Goal: Task Accomplishment & Management: Manage account settings

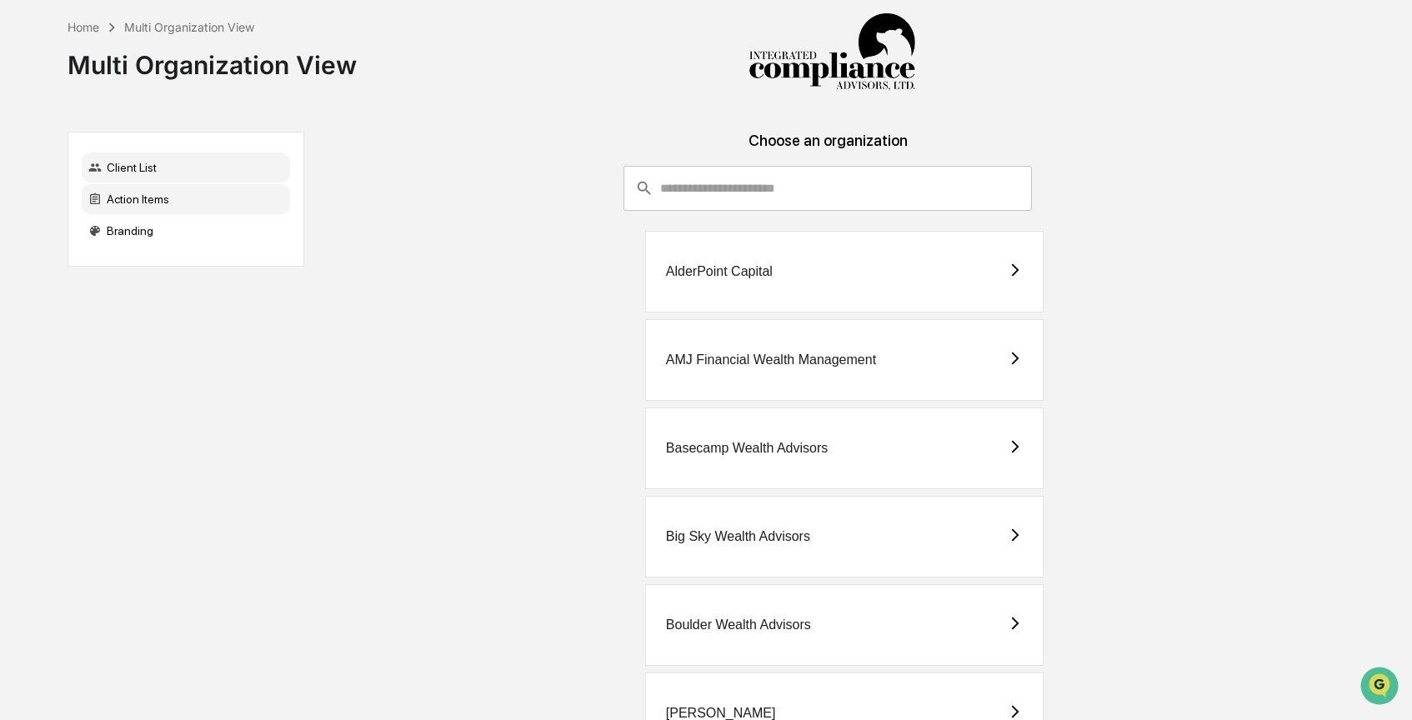
click at [175, 196] on div "Action Items" at bounding box center [186, 199] width 208 height 30
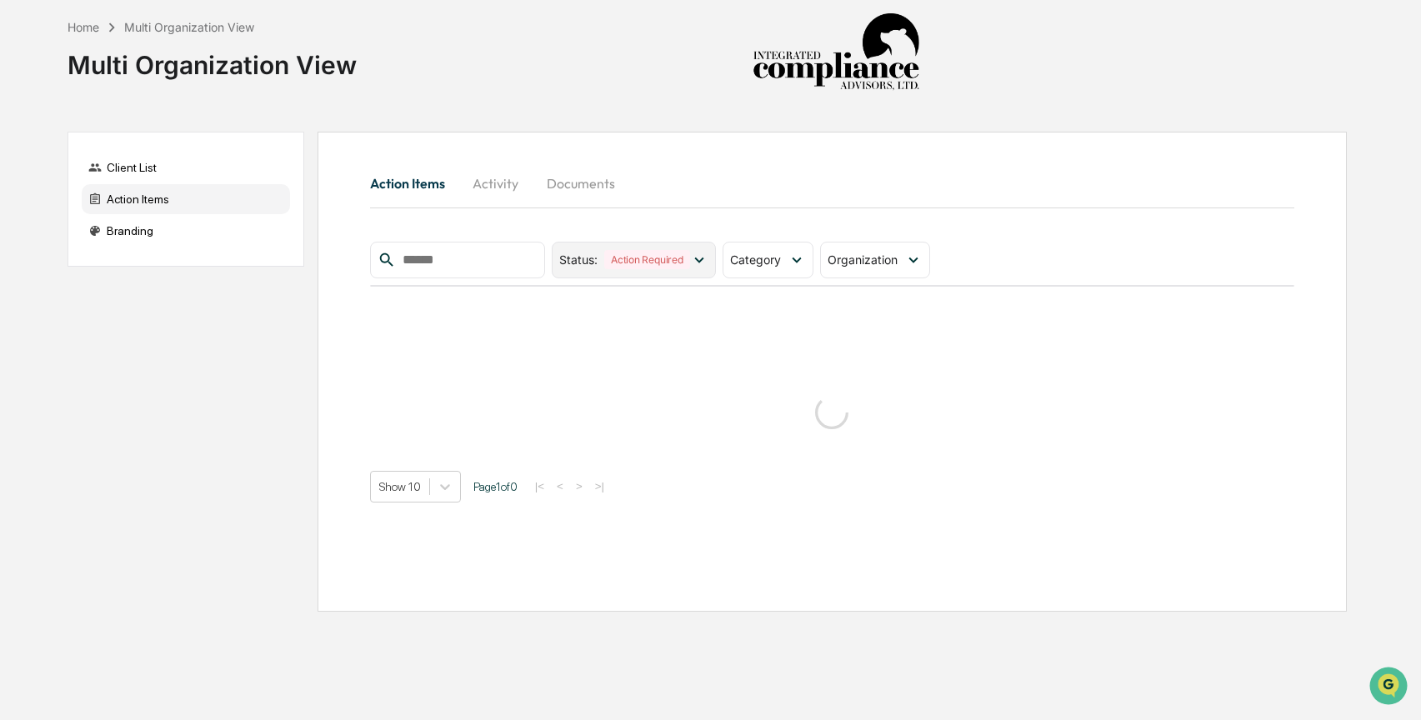
click at [704, 259] on icon at bounding box center [699, 260] width 18 height 18
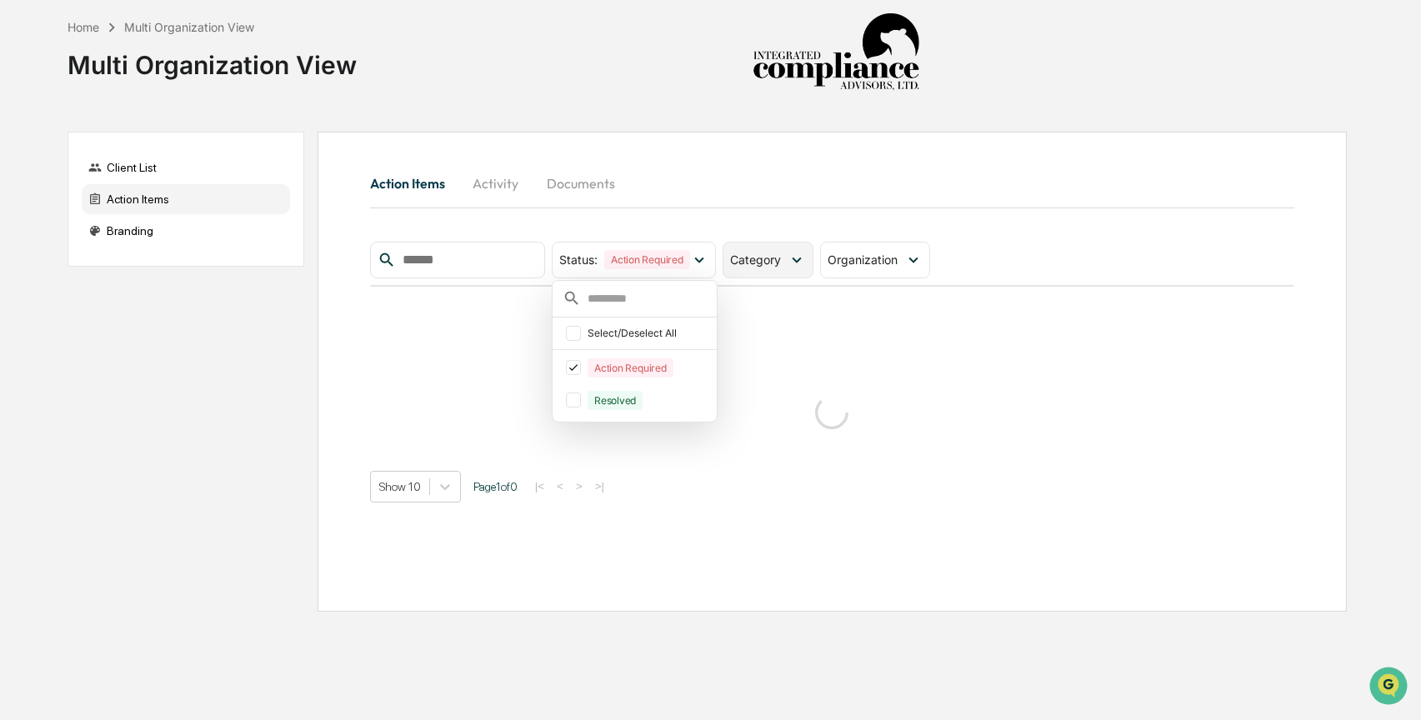
click at [789, 268] on div "Category" at bounding box center [768, 260] width 91 height 37
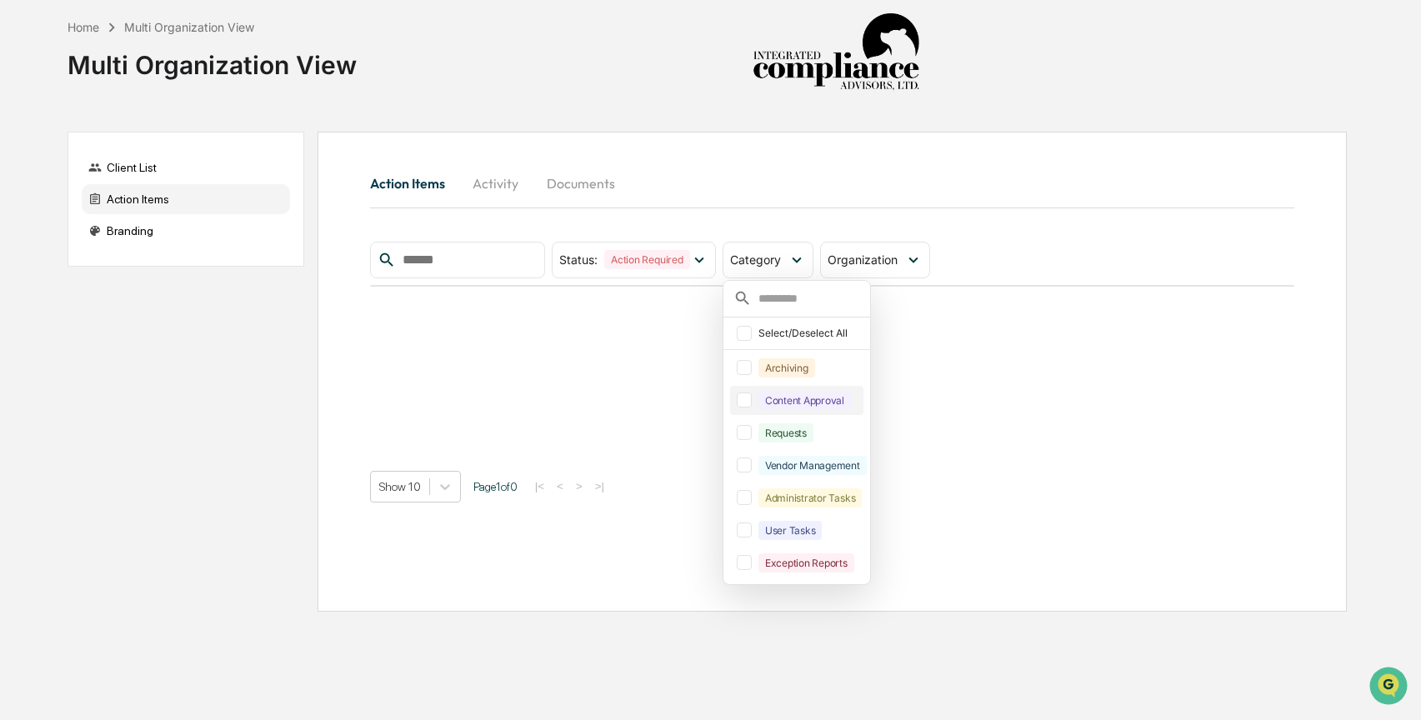
click at [751, 403] on div at bounding box center [744, 400] width 15 height 15
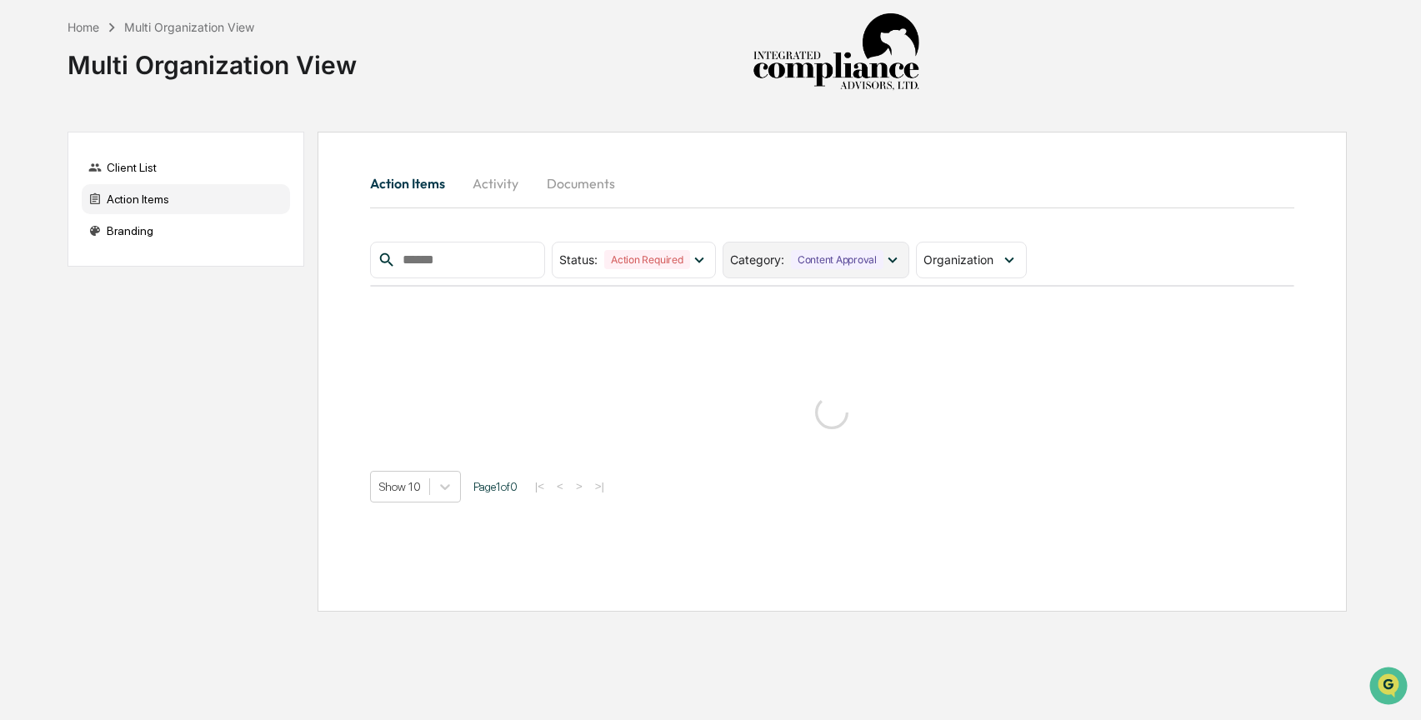
click at [804, 253] on div "Content Approval" at bounding box center [837, 259] width 93 height 19
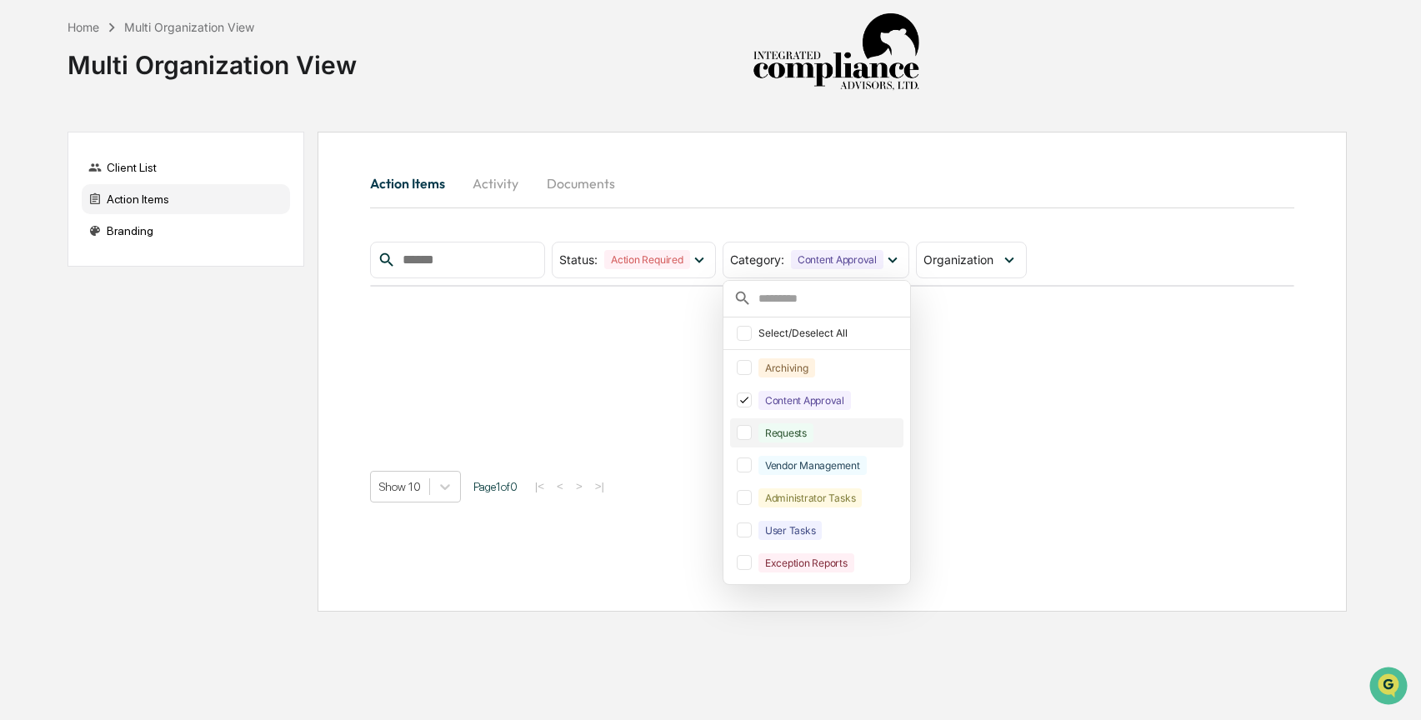
click at [748, 433] on div at bounding box center [744, 432] width 15 height 15
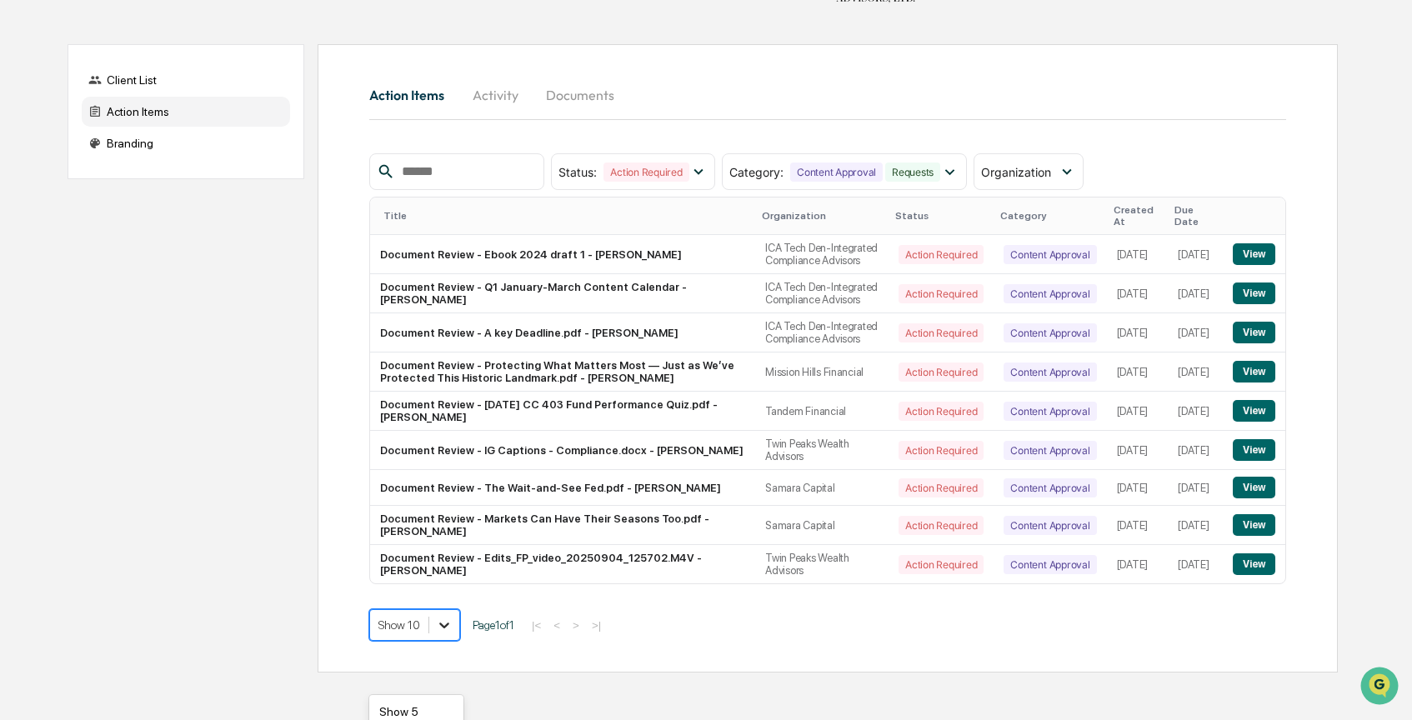
scroll to position [207, 0]
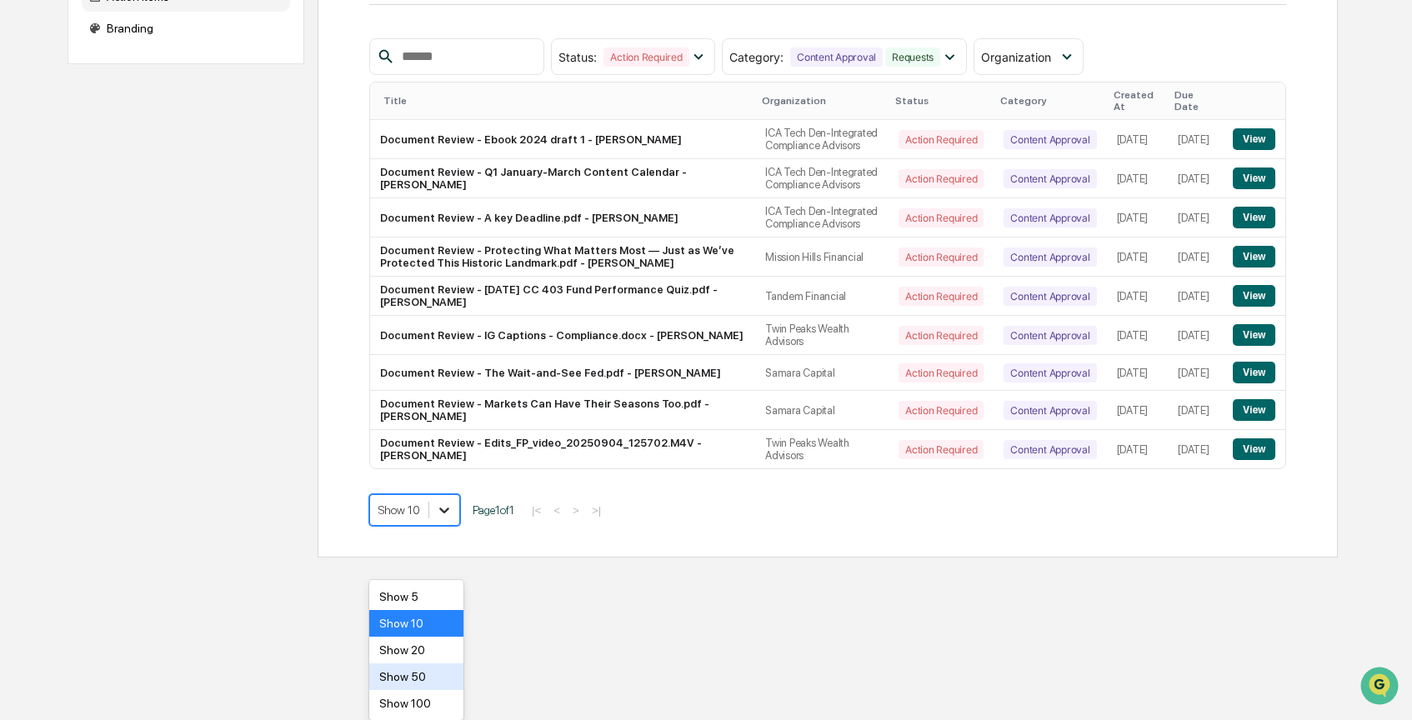
click at [448, 558] on body "Home Multi Organization View Multi Organization View Client List Action Items B…" at bounding box center [706, 177] width 1412 height 760
click at [448, 674] on div "Show 50" at bounding box center [416, 677] width 94 height 27
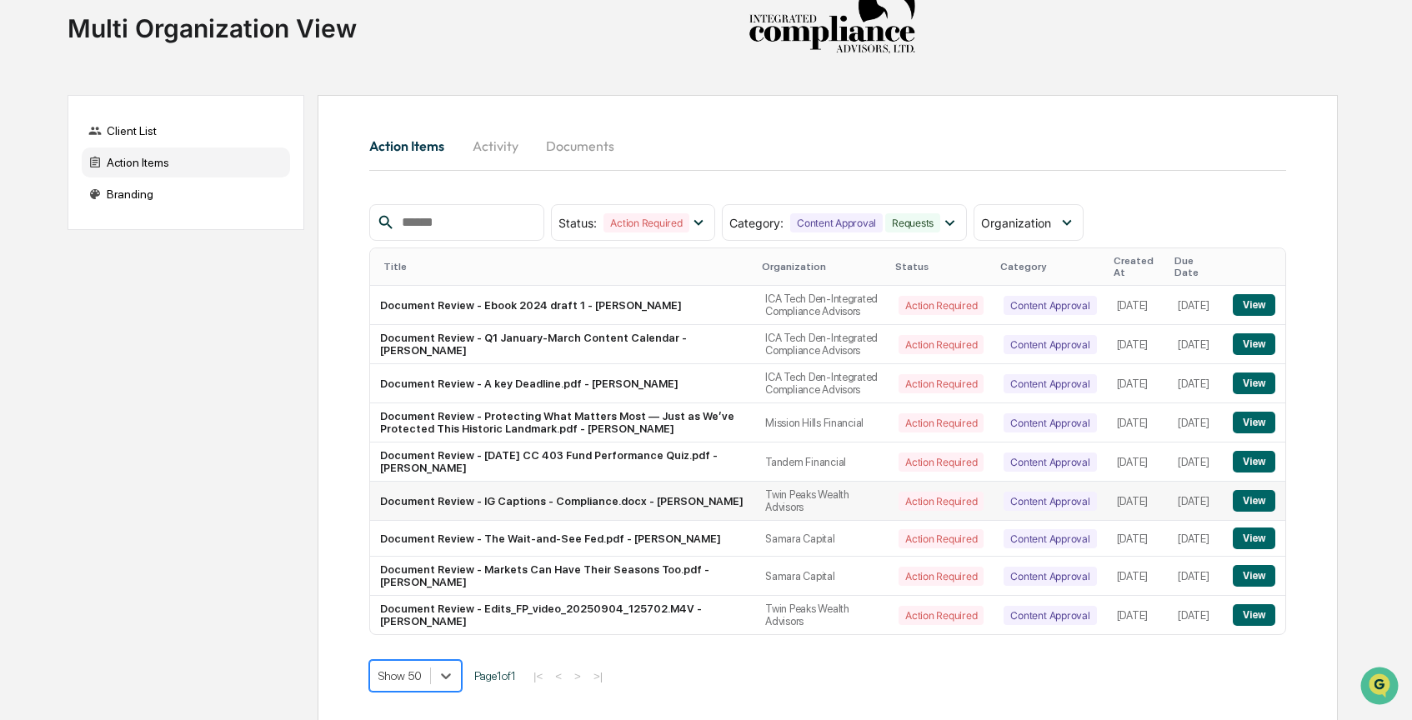
scroll to position [88, 0]
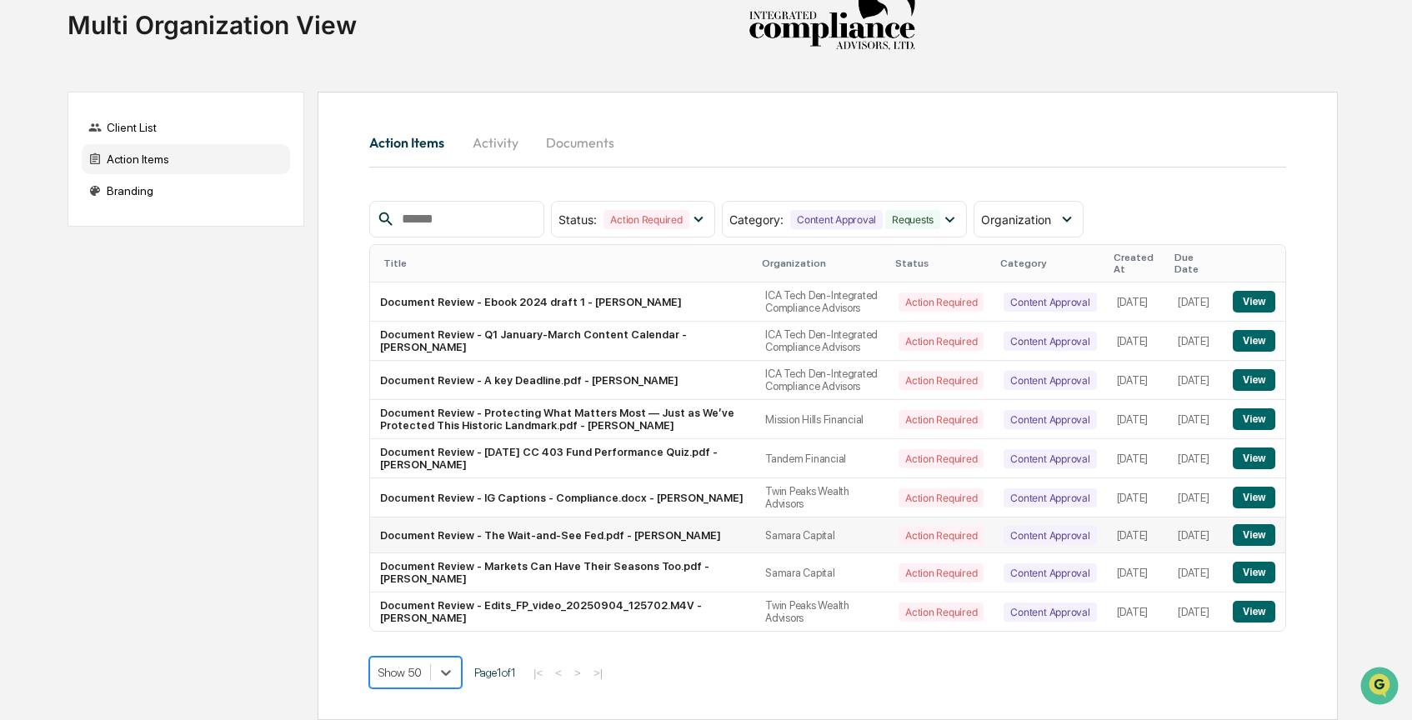
click at [1260, 526] on button "View" at bounding box center [1254, 535] width 43 height 22
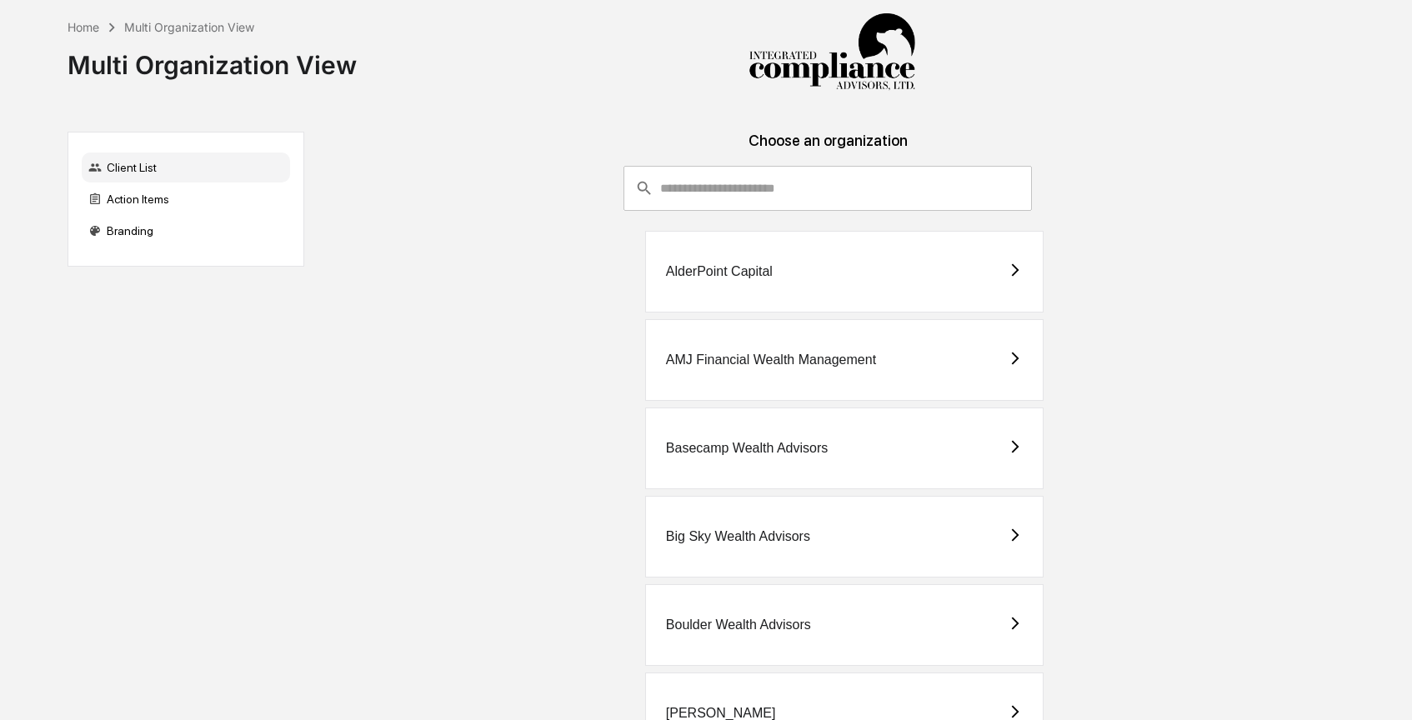
click at [745, 169] on input "consultant-dashboard__filter-organizations-search-bar" at bounding box center [846, 188] width 372 height 45
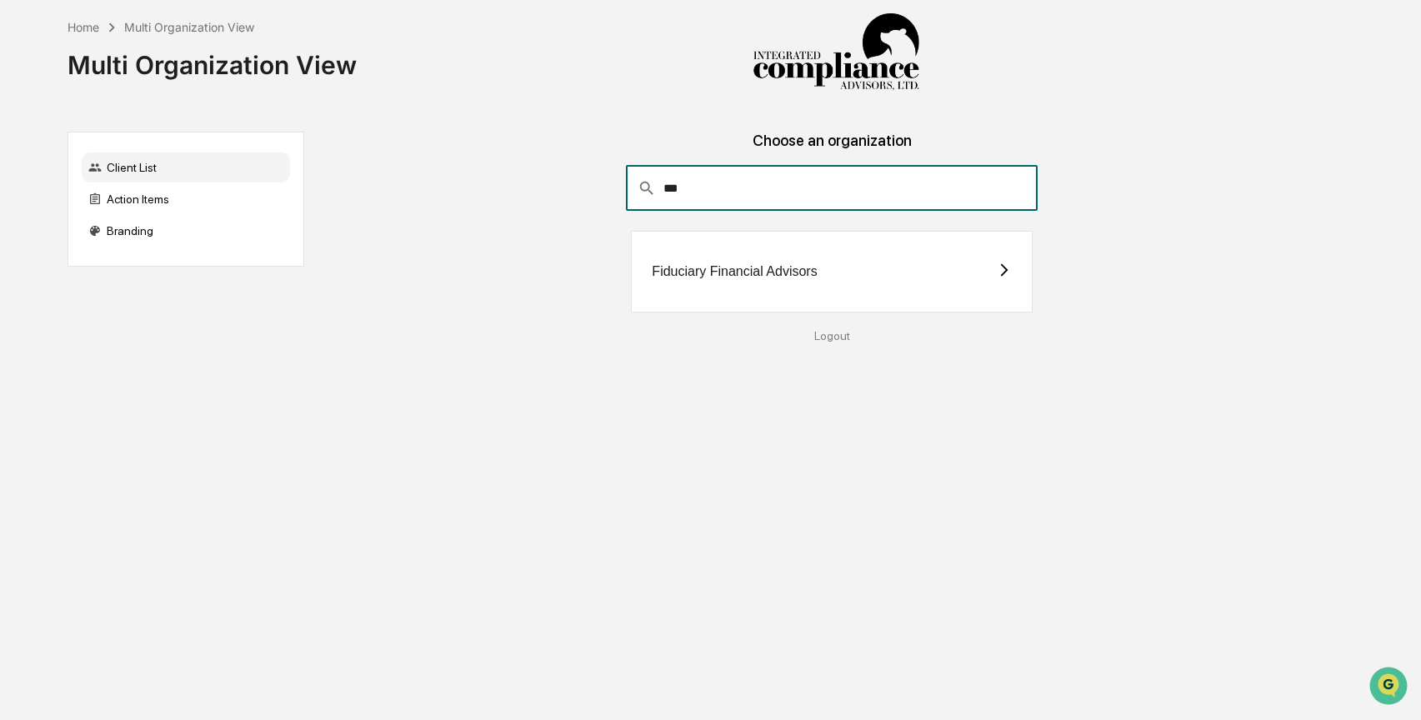
type input "***"
click at [940, 253] on div "Fiduciary Financial Advisors" at bounding box center [832, 272] width 402 height 82
